Goal: Information Seeking & Learning: Check status

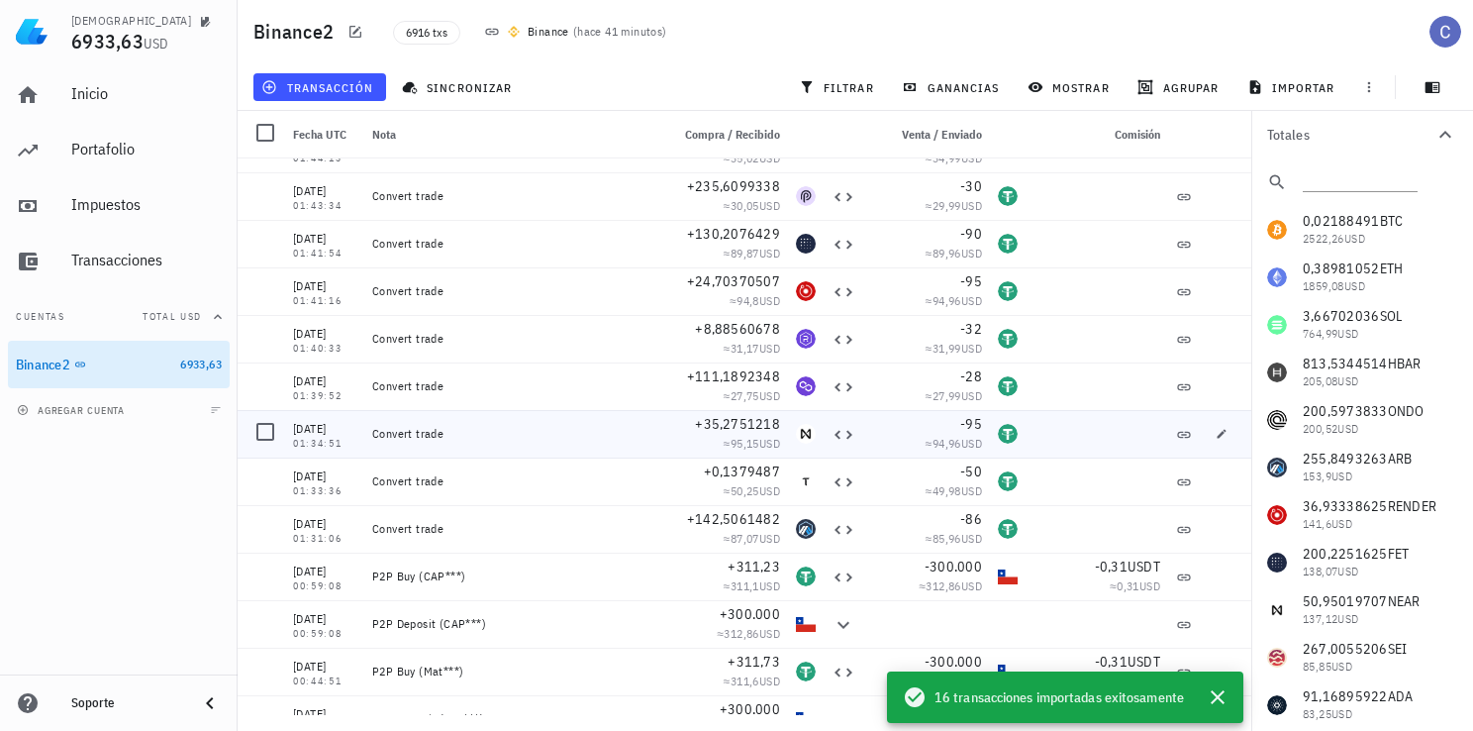
scroll to position [297, 0]
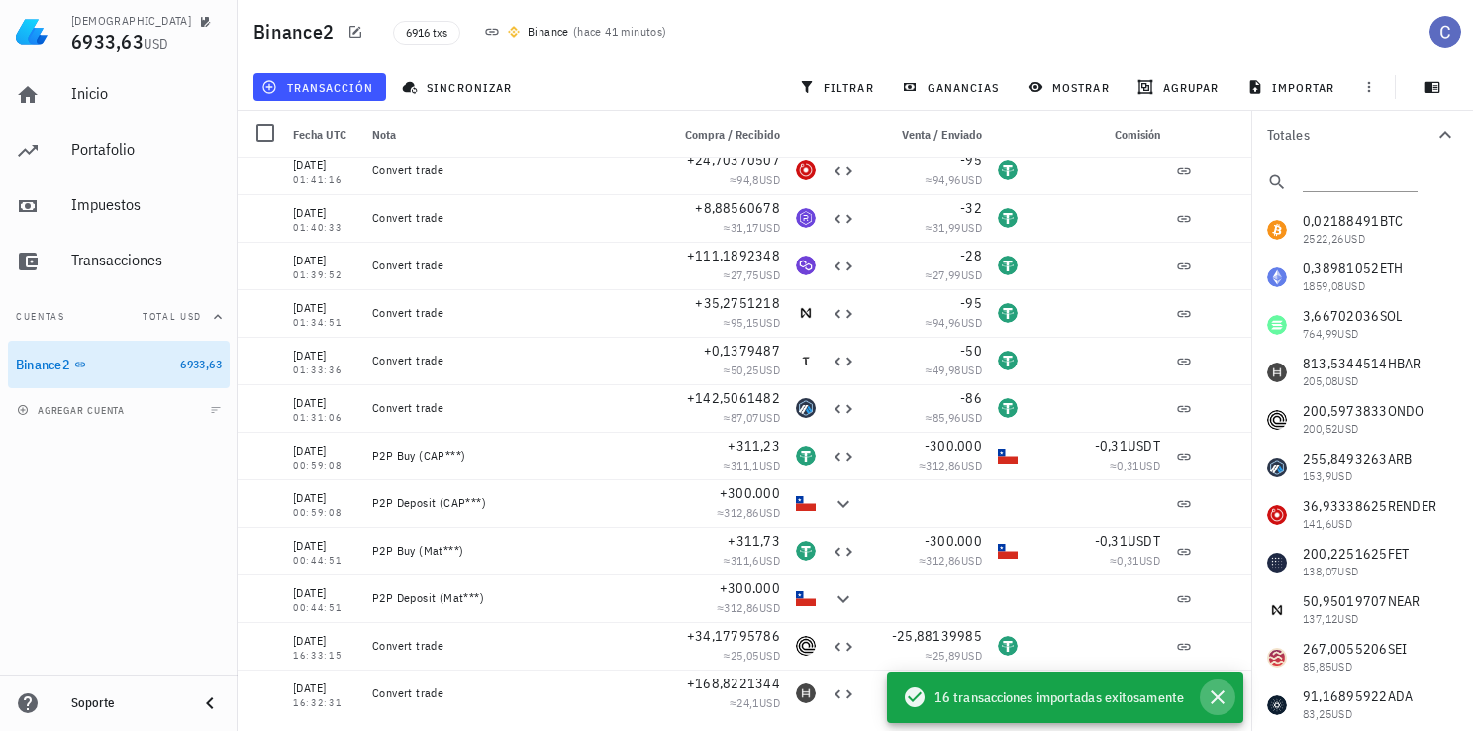
click at [1216, 700] on icon "button" at bounding box center [1218, 697] width 14 height 14
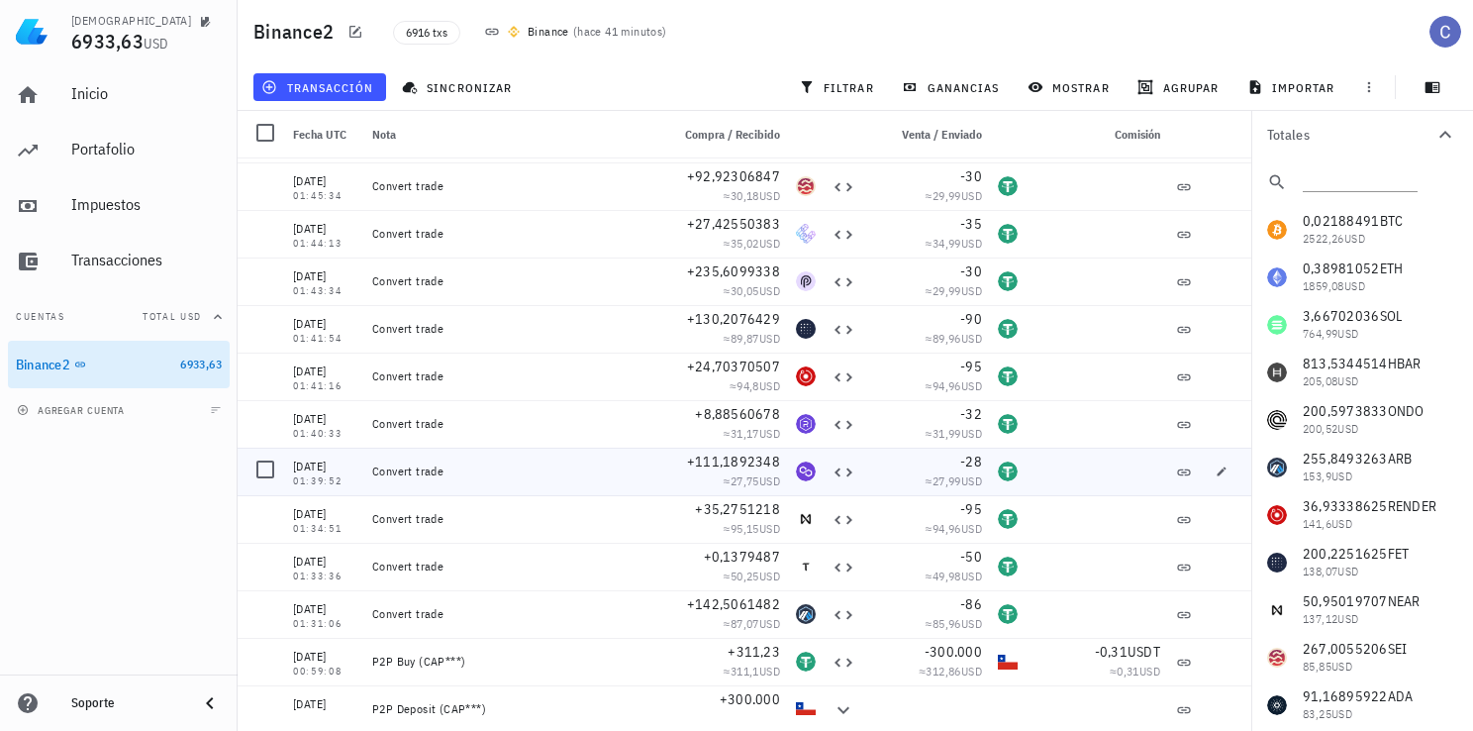
scroll to position [0, 0]
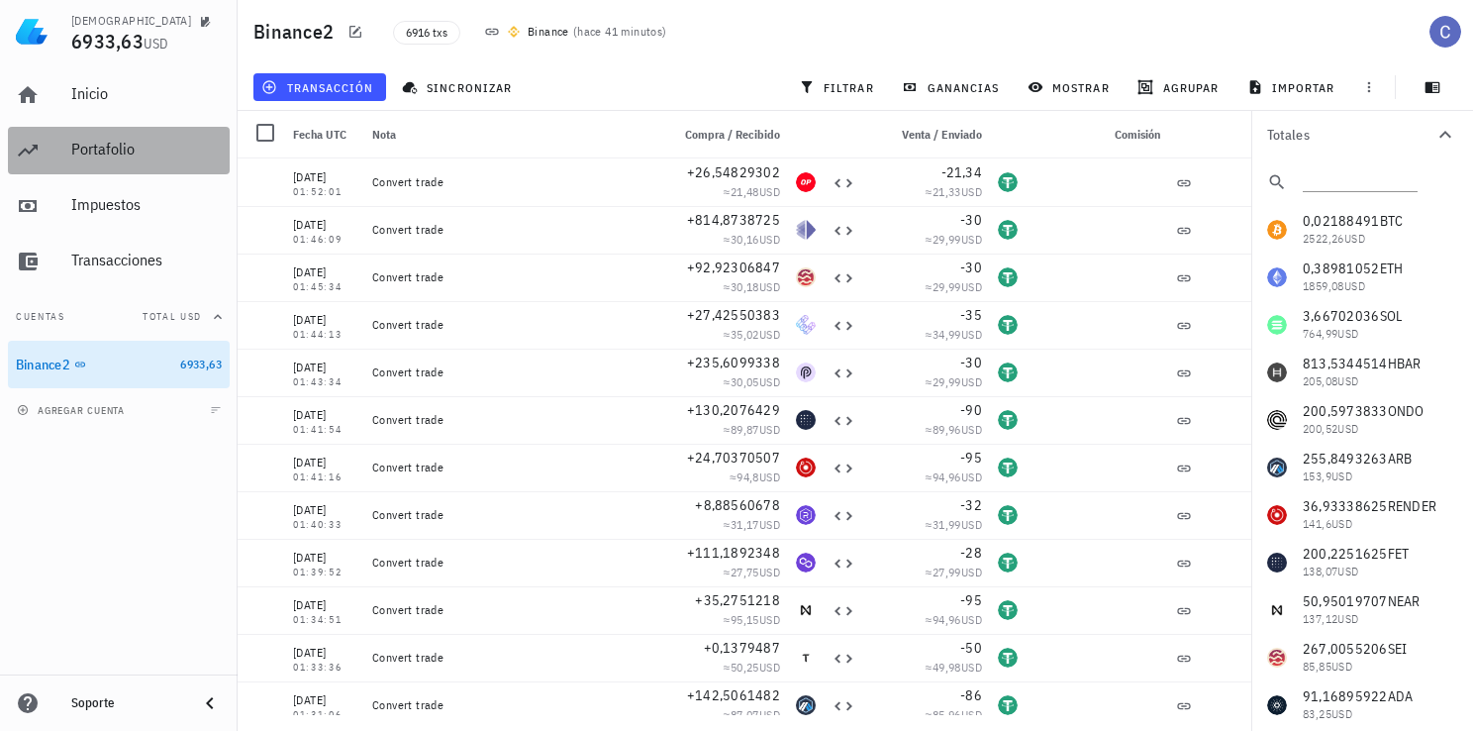
click at [99, 134] on div "Portafolio" at bounding box center [146, 150] width 150 height 45
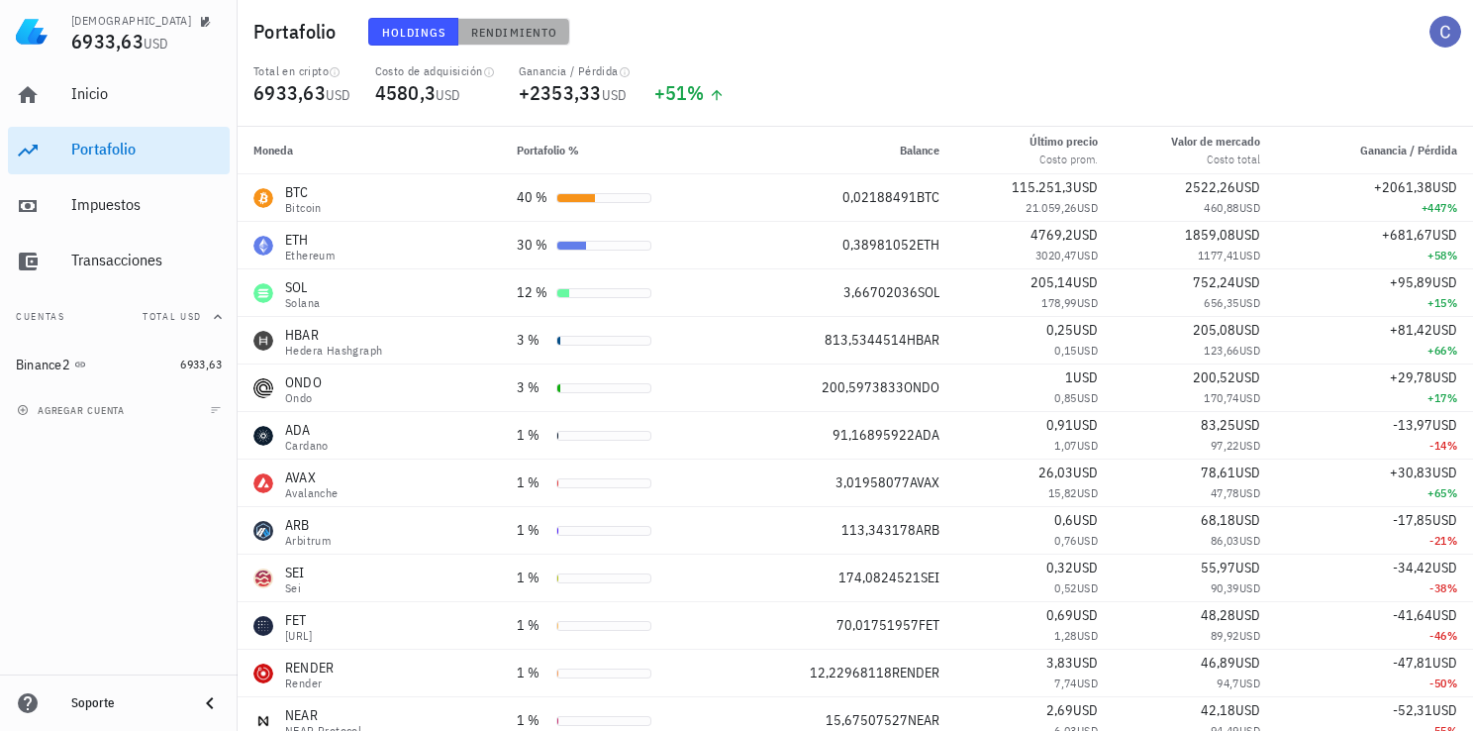
click at [513, 33] on span "Rendimiento" at bounding box center [513, 32] width 87 height 15
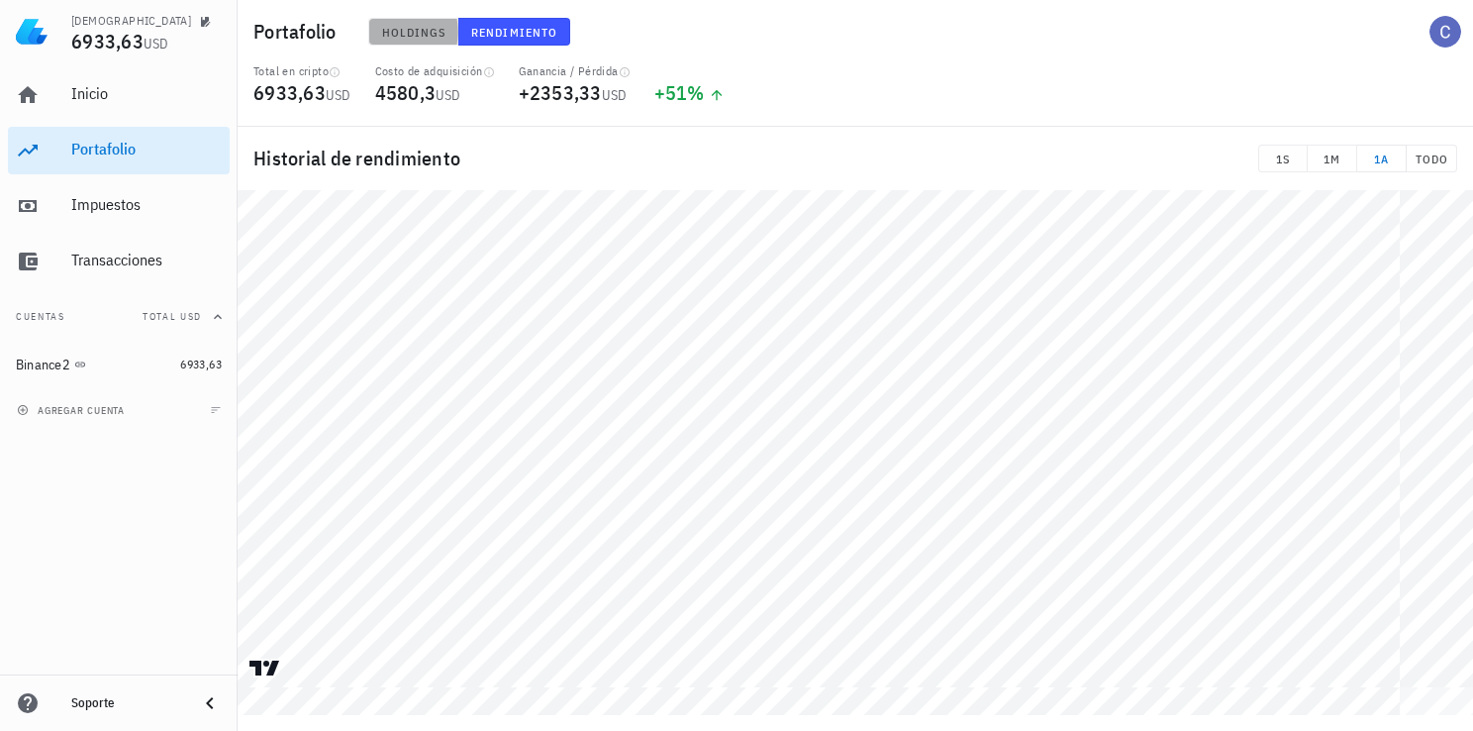
click at [422, 36] on span "Holdings" at bounding box center [413, 32] width 65 height 15
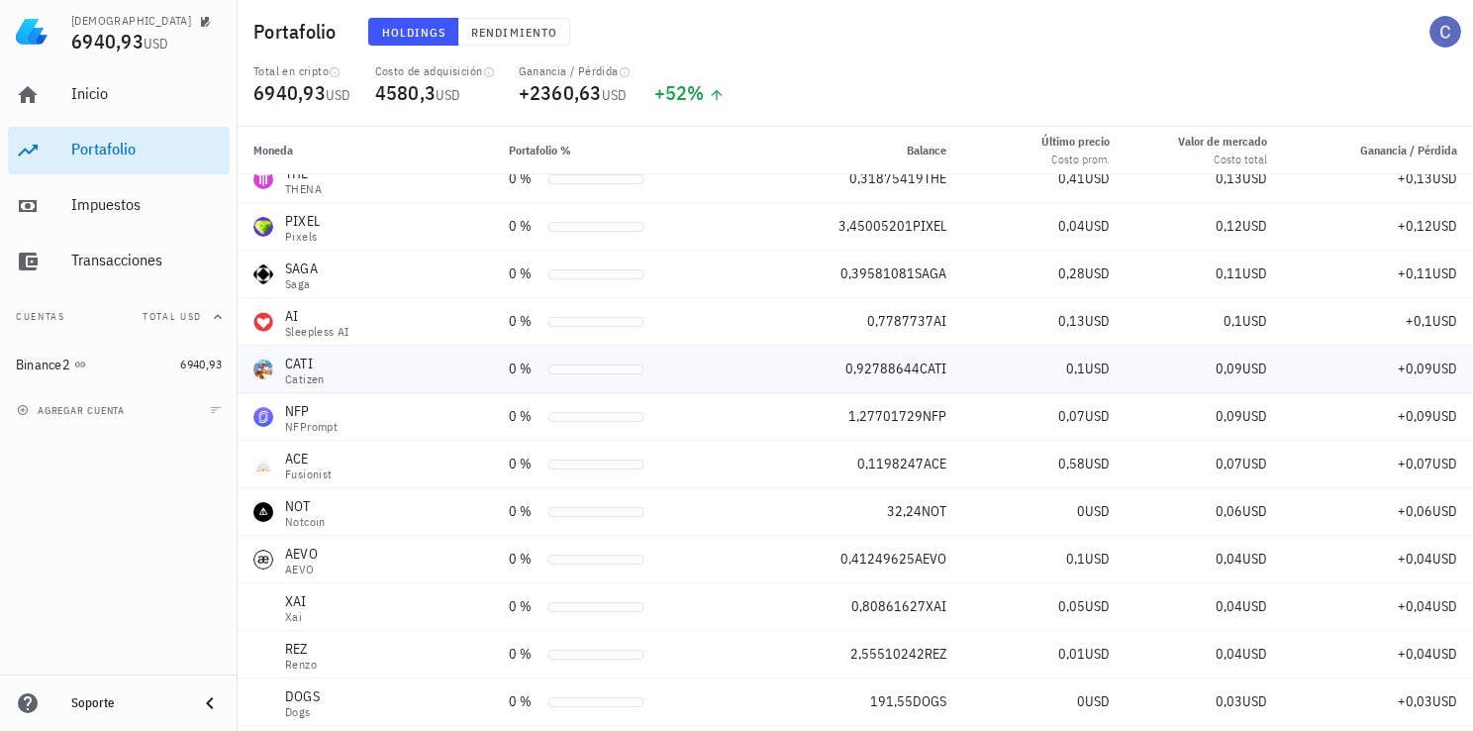
scroll to position [2008, 0]
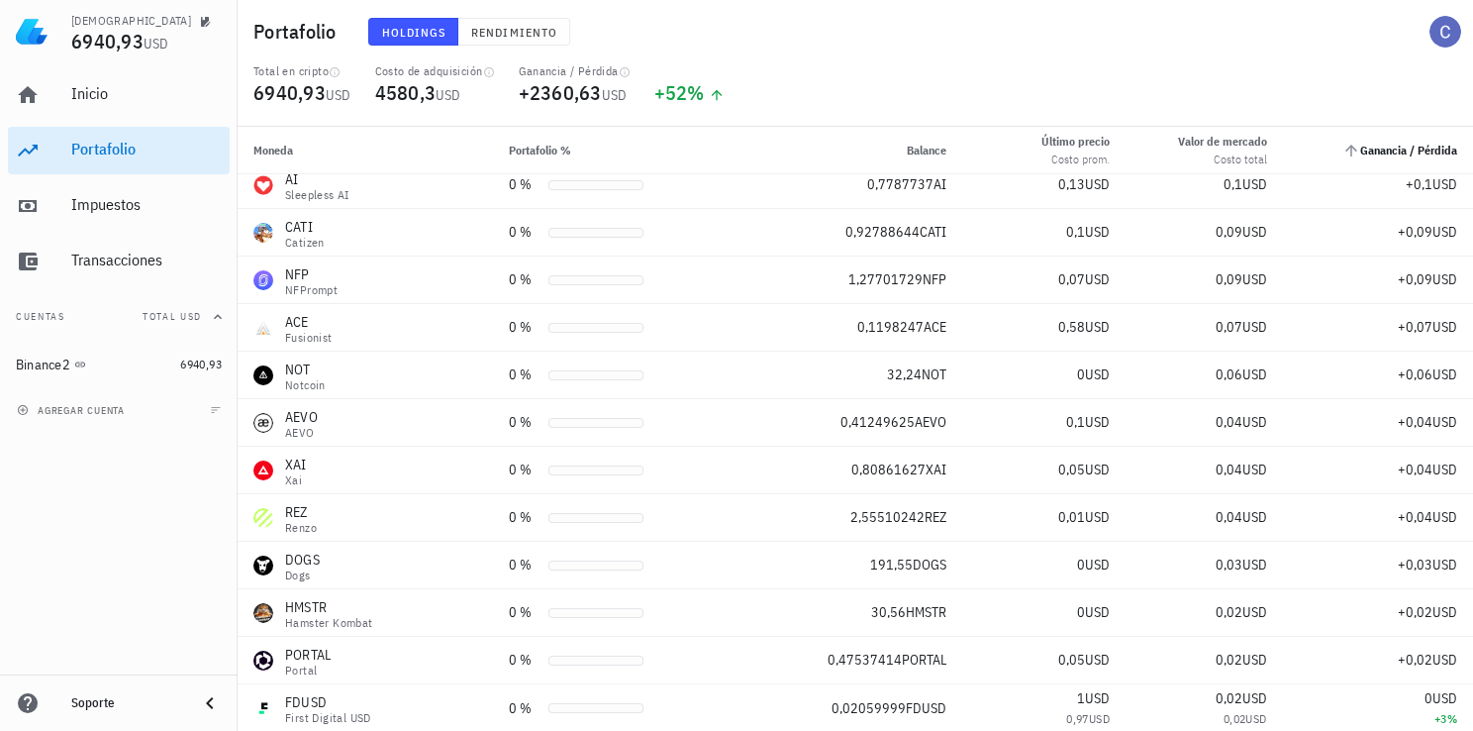
click at [1396, 159] on th "Ganancia / Pérdida" at bounding box center [1378, 151] width 190 height 48
click at [1343, 151] on icon "Ganancia / Pérdida: Sin ordenar. Pulse para ordenar de forma ascendente." at bounding box center [1351, 151] width 18 height 18
click at [1342, 147] on icon "Ganancia / Pérdida: Sin ordenar. Pulse para ordenar de forma ascendente." at bounding box center [1351, 151] width 18 height 18
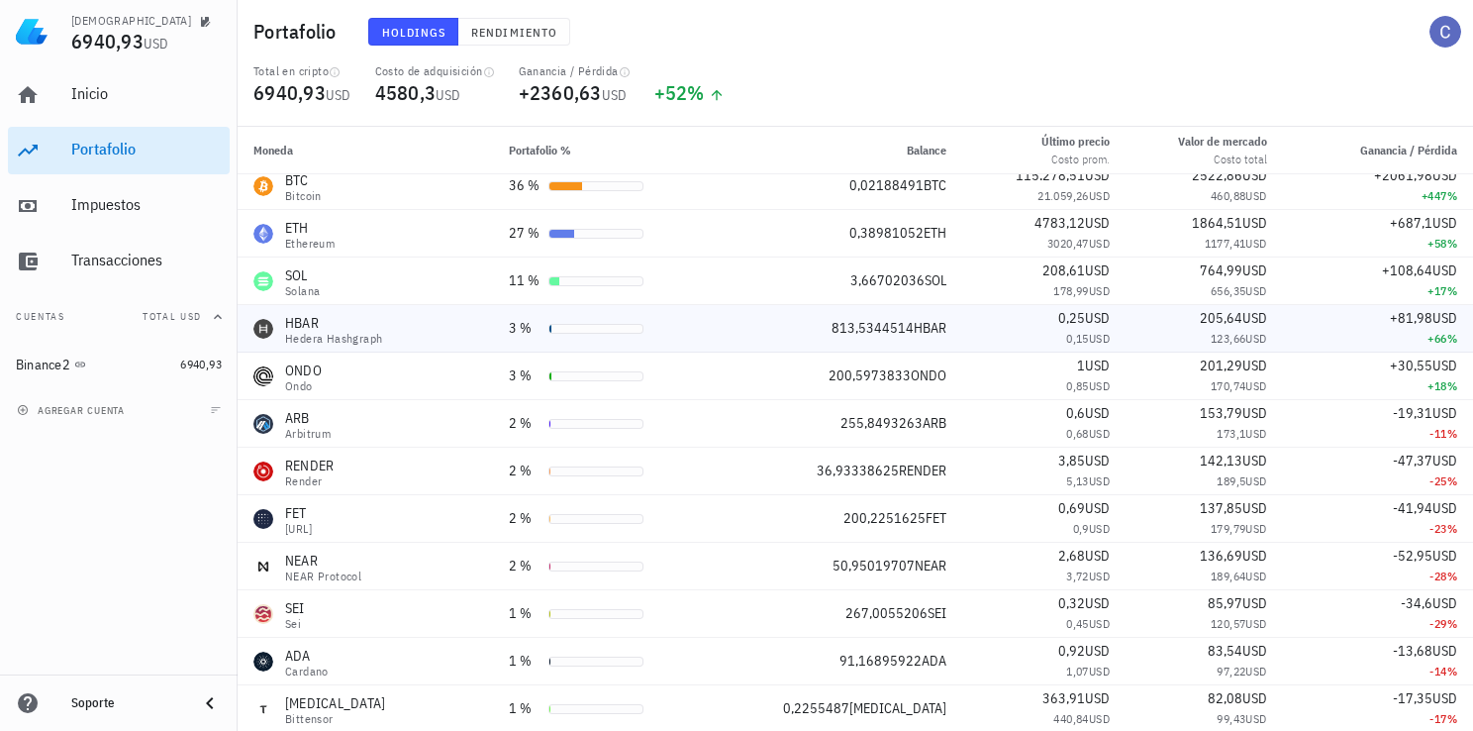
scroll to position [0, 0]
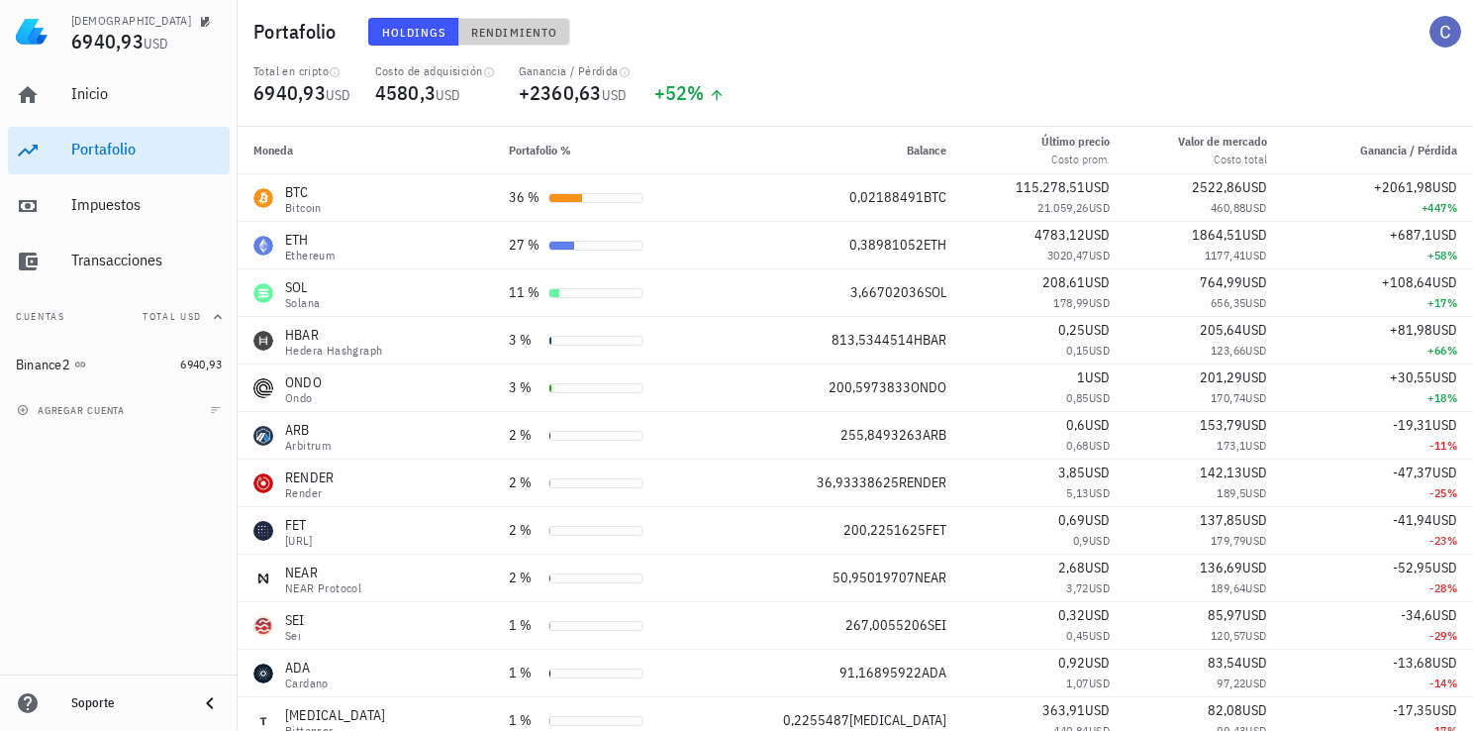
click at [478, 38] on span "Rendimiento" at bounding box center [513, 32] width 87 height 15
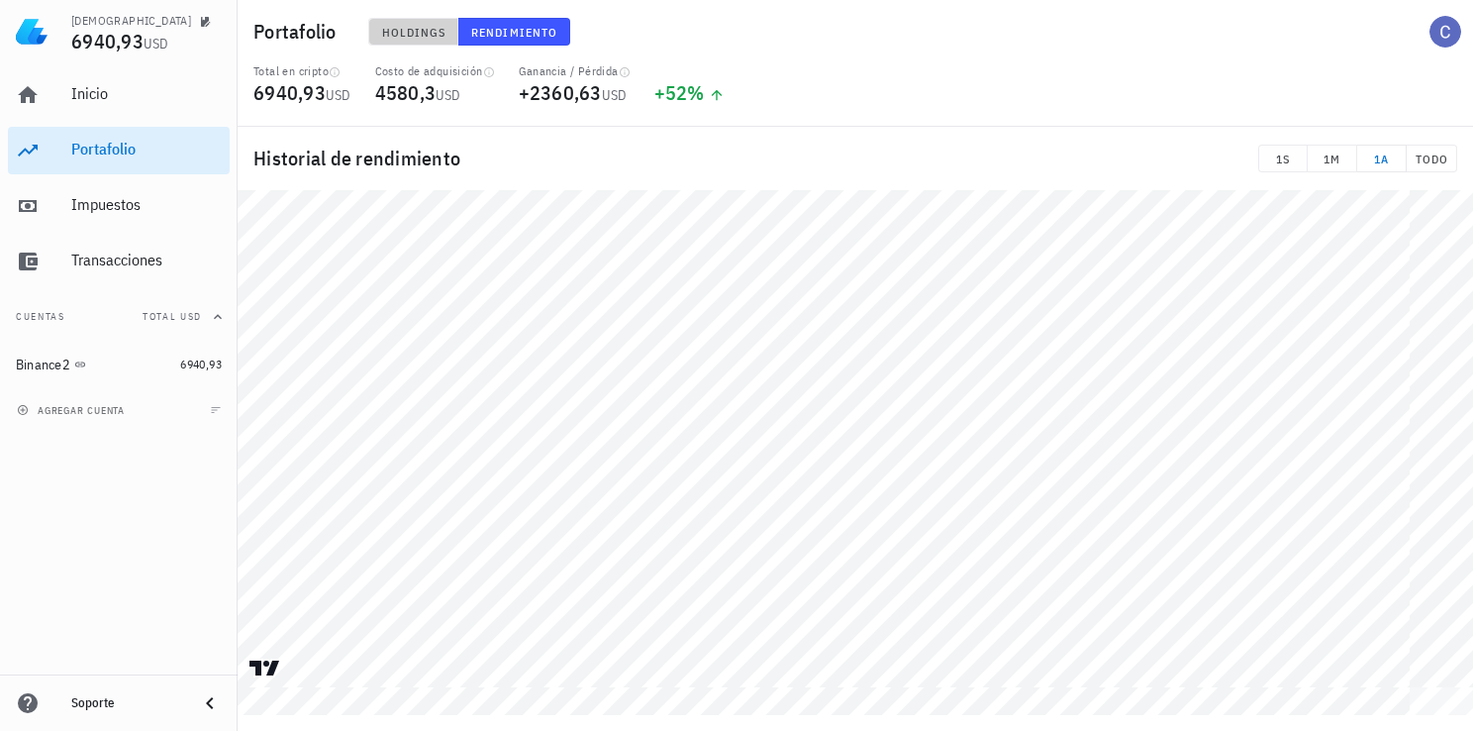
click at [410, 36] on span "Holdings" at bounding box center [413, 32] width 65 height 15
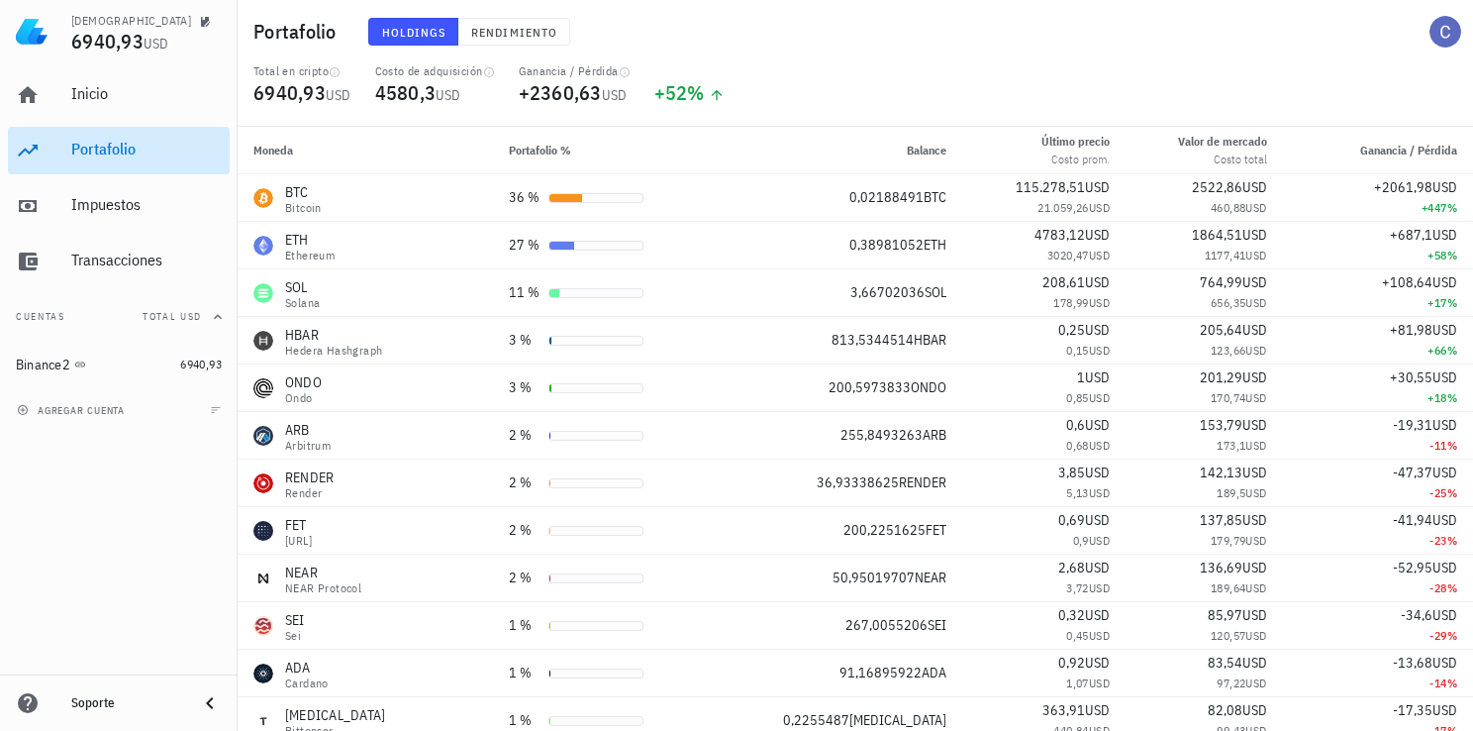
click at [110, 154] on div "Portafolio" at bounding box center [146, 149] width 150 height 19
click at [499, 36] on span "Rendimiento" at bounding box center [513, 32] width 87 height 15
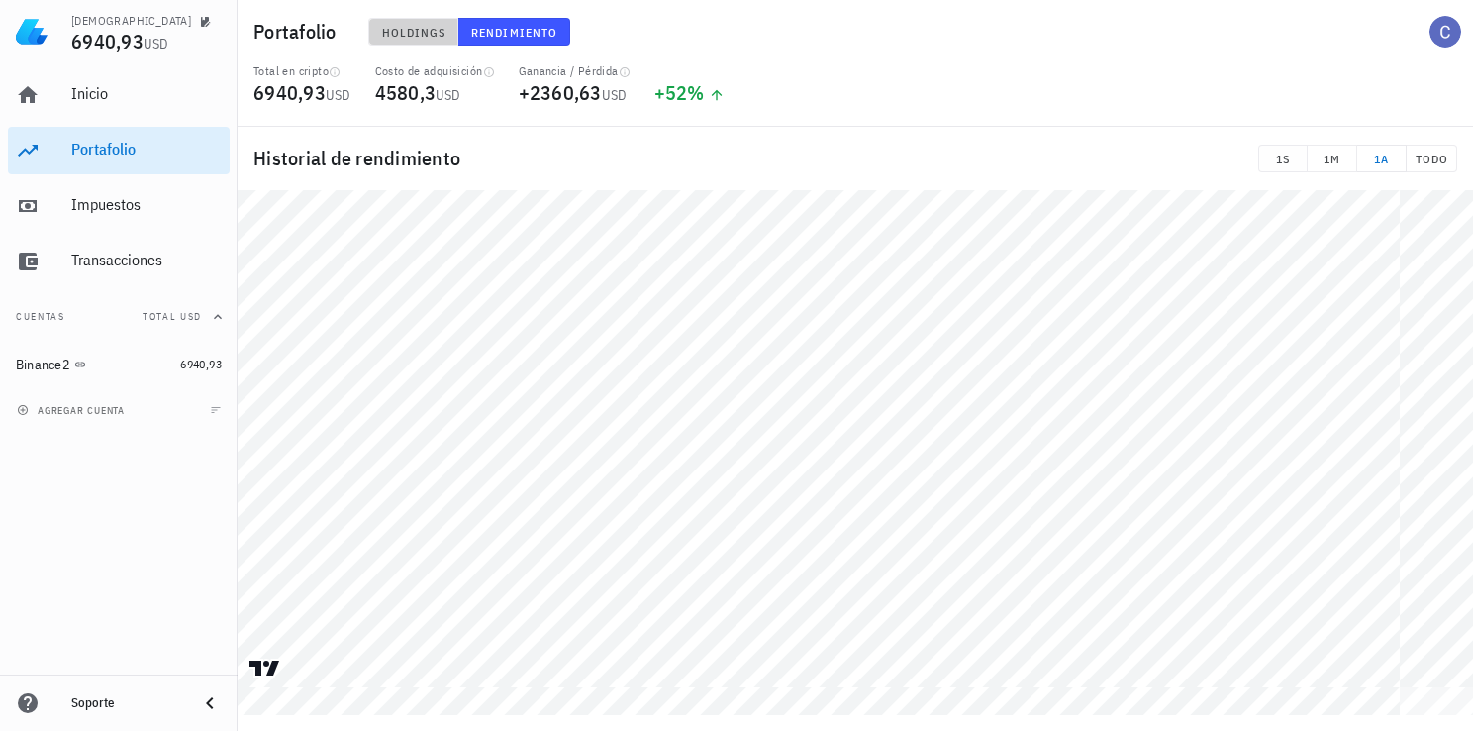
click at [418, 37] on span "Holdings" at bounding box center [413, 32] width 65 height 15
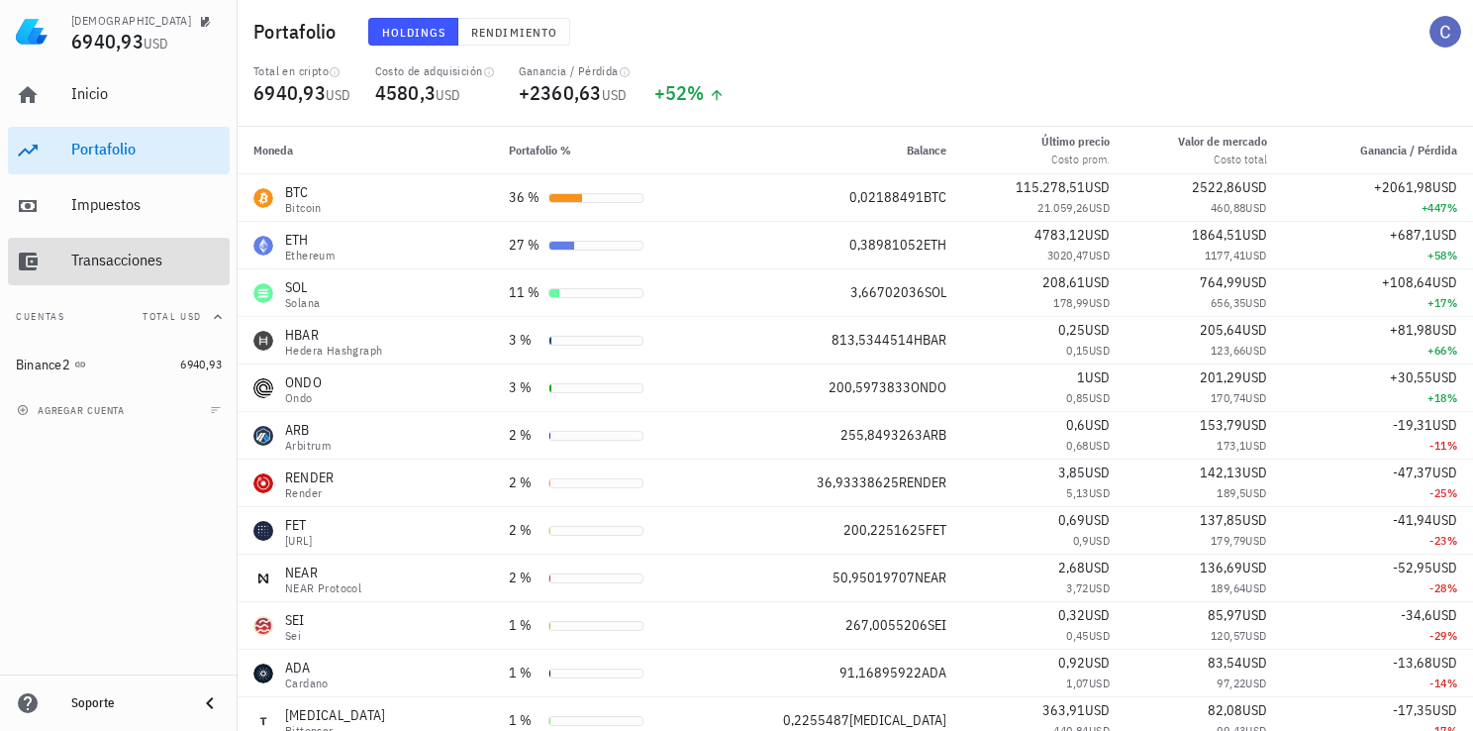
click at [118, 263] on div "Transacciones" at bounding box center [146, 259] width 150 height 19
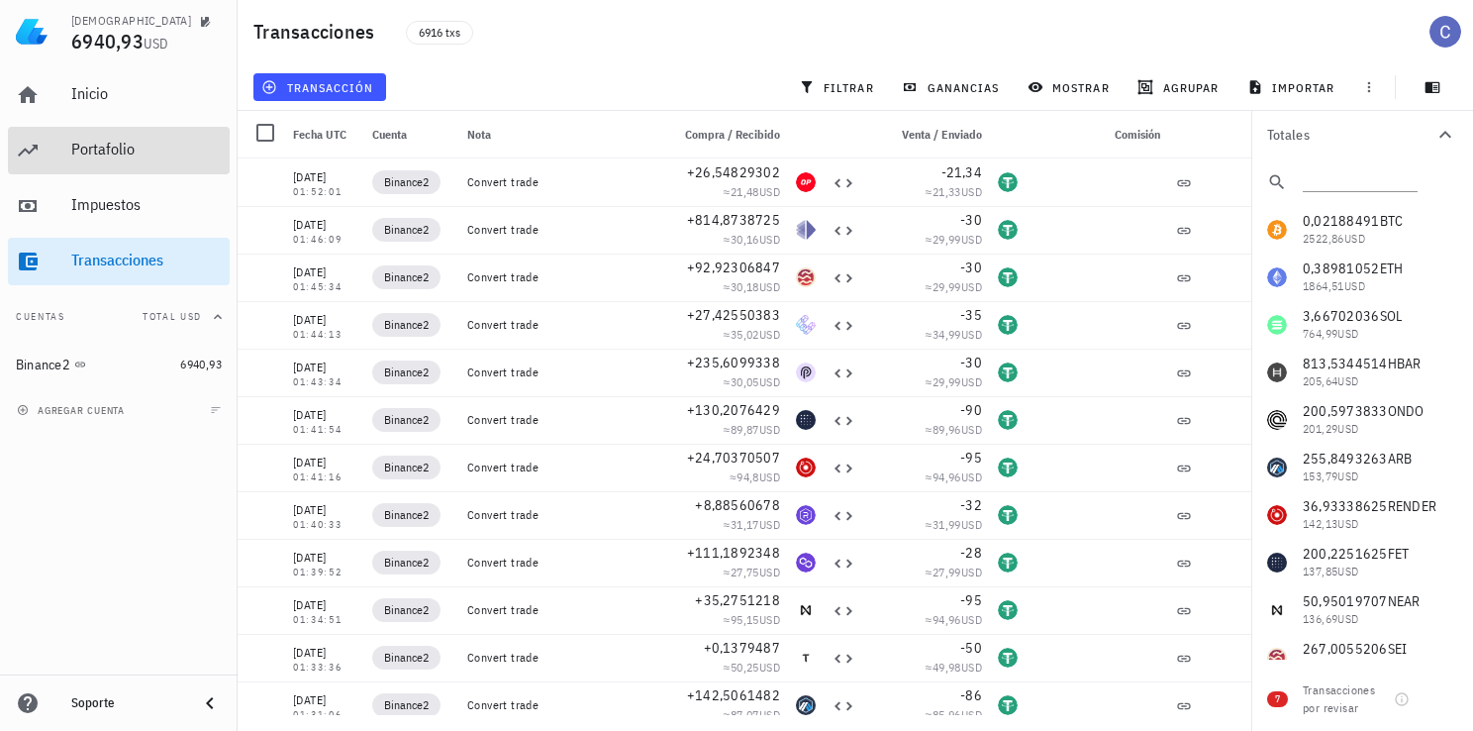
click at [128, 156] on div "Portafolio" at bounding box center [146, 149] width 150 height 19
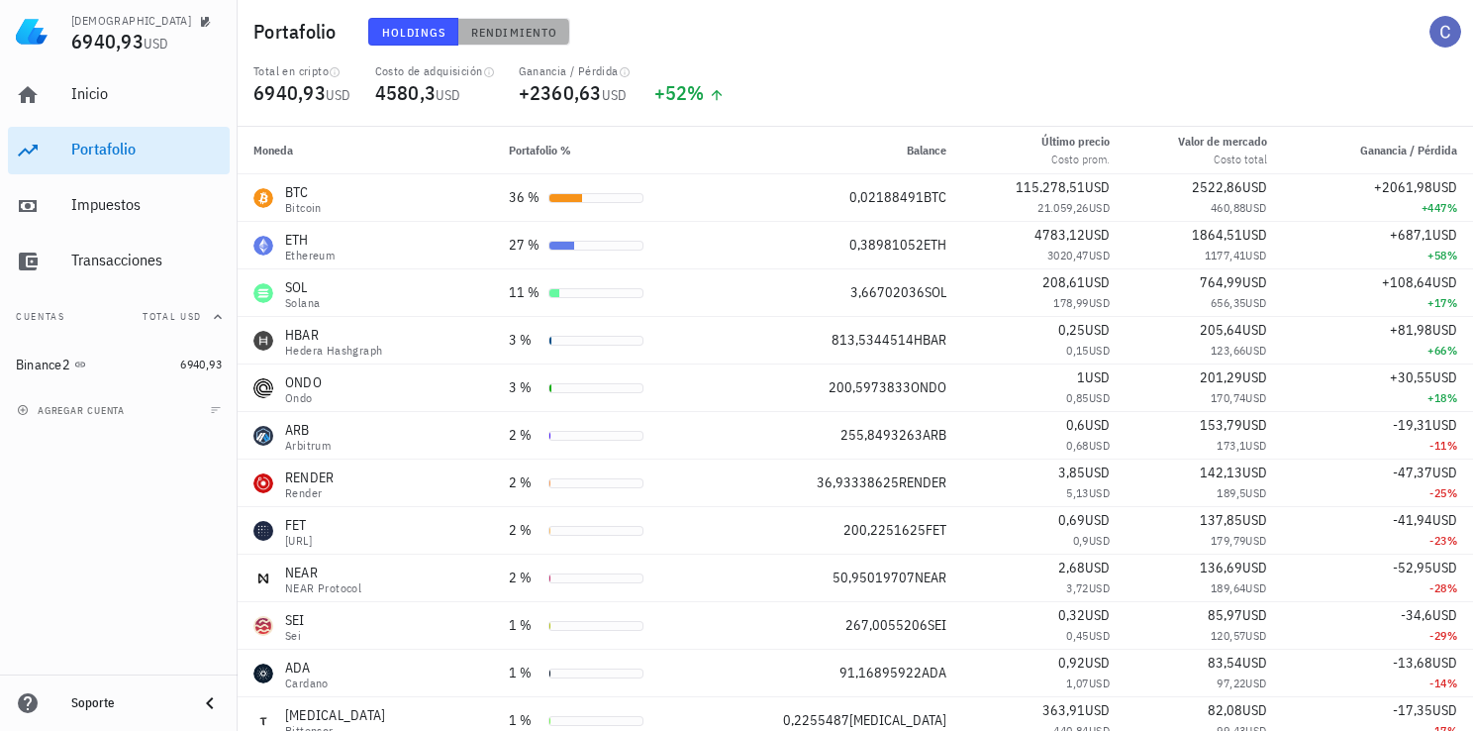
click at [529, 35] on span "Rendimiento" at bounding box center [513, 32] width 87 height 15
